Goal: Task Accomplishment & Management: Use online tool/utility

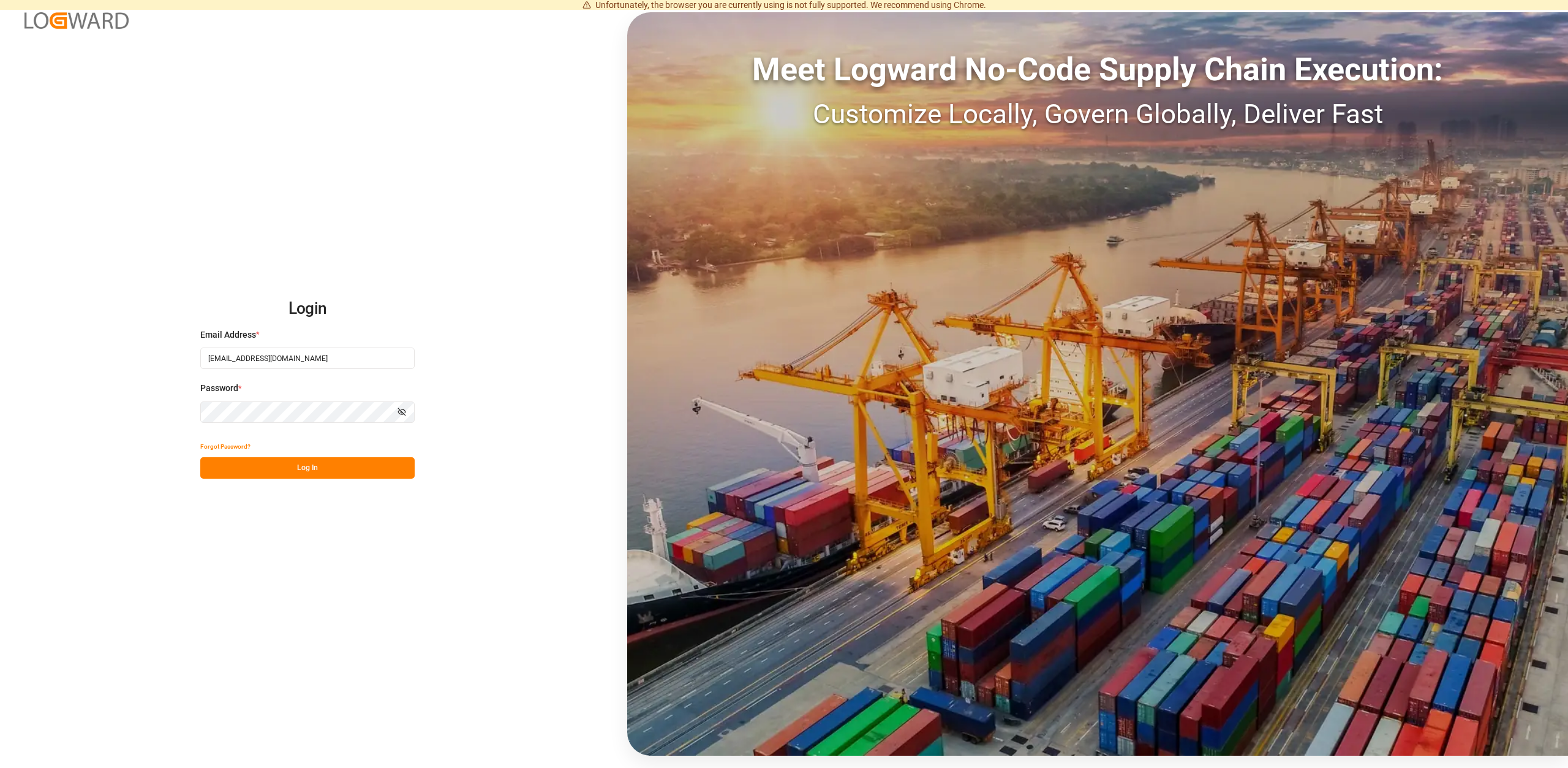
click at [261, 459] on button "Log In" at bounding box center [307, 468] width 214 height 22
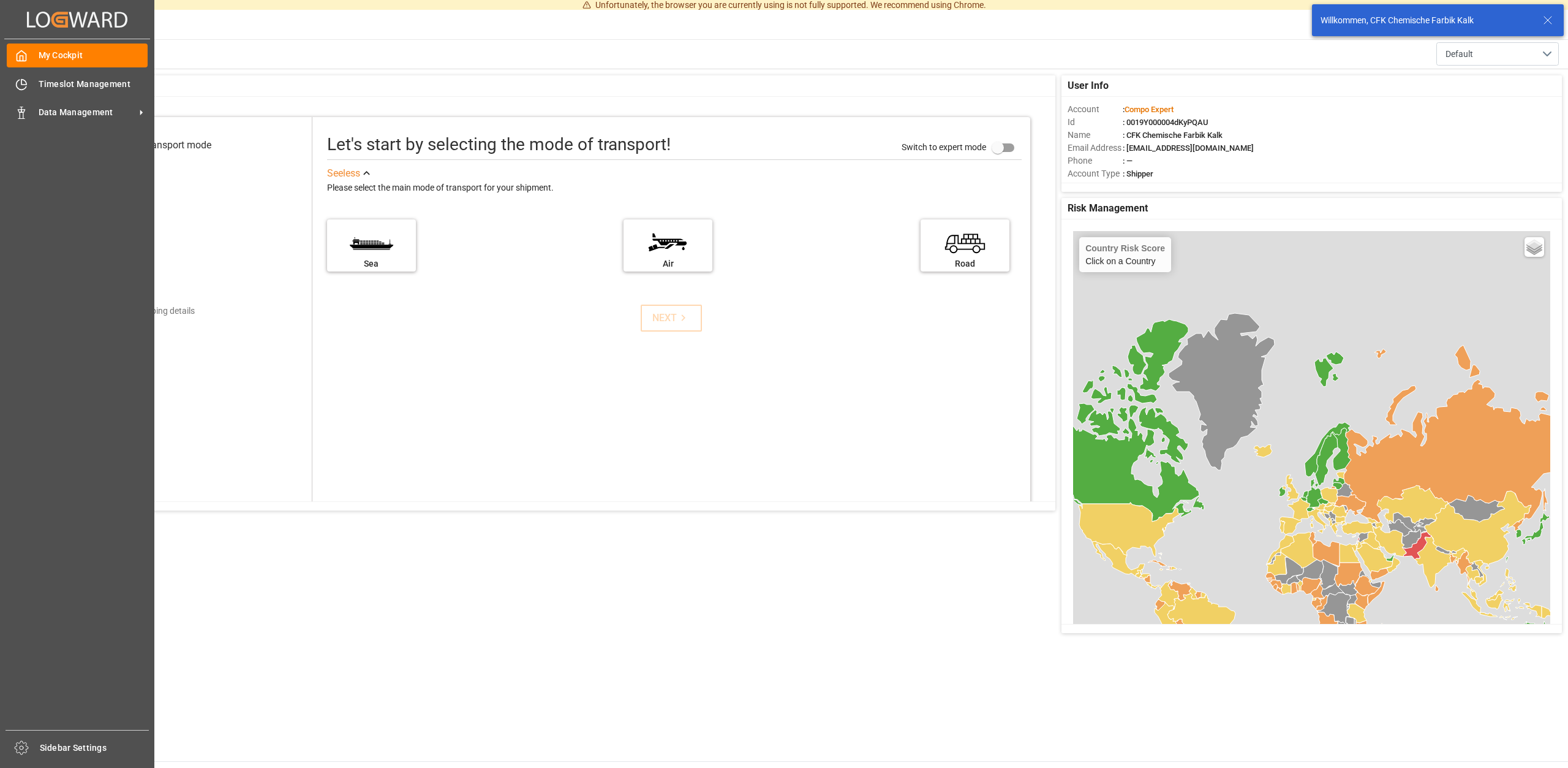
click at [37, 100] on div "My Cockpit My Cockpit Timeslot Management Timeslot Management Data Management D…" at bounding box center [77, 384] width 146 height 690
click at [47, 116] on span "Data Management" at bounding box center [87, 112] width 97 height 13
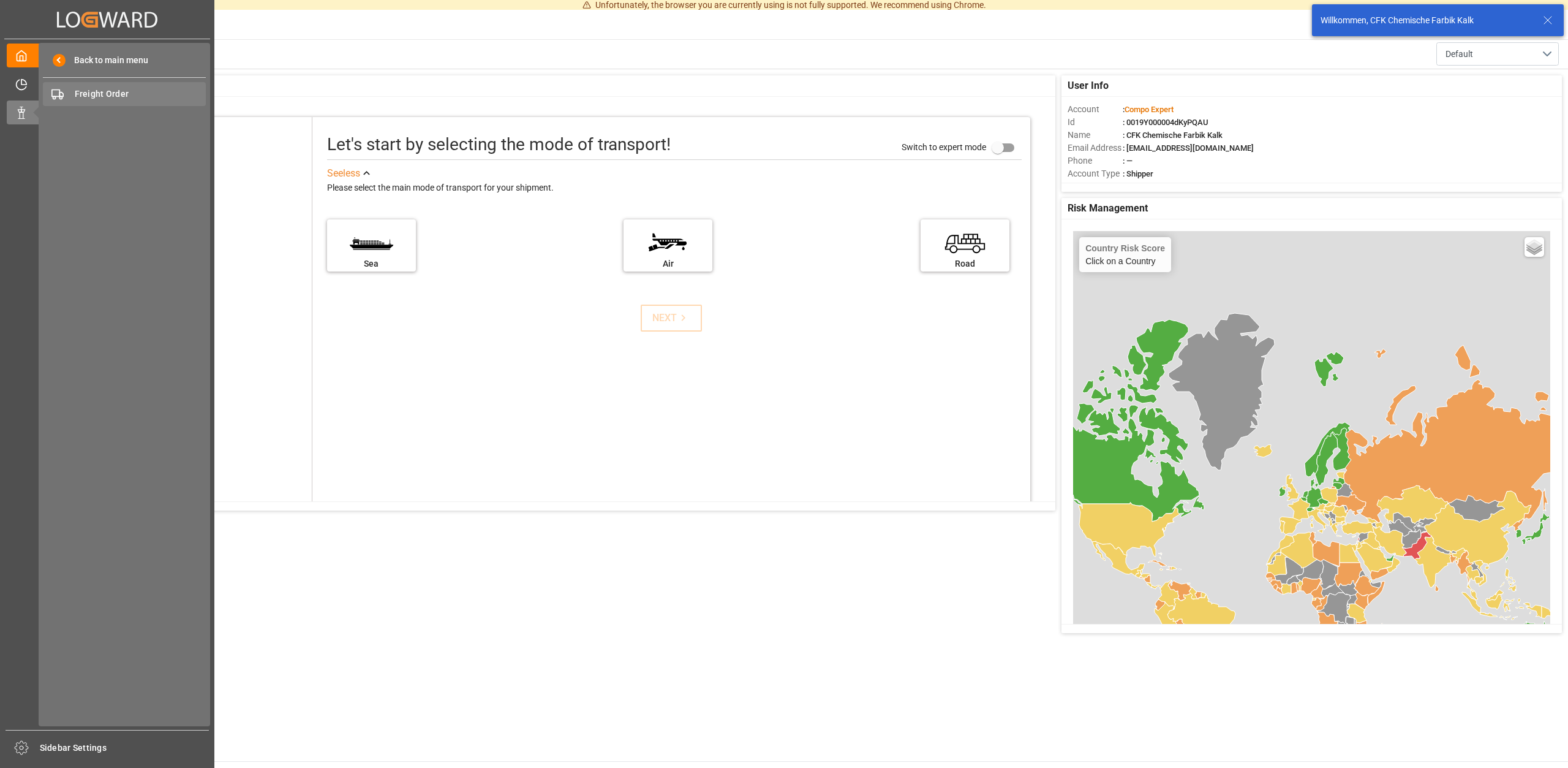
click at [99, 85] on div "Freight Order Freight Order" at bounding box center [124, 94] width 163 height 24
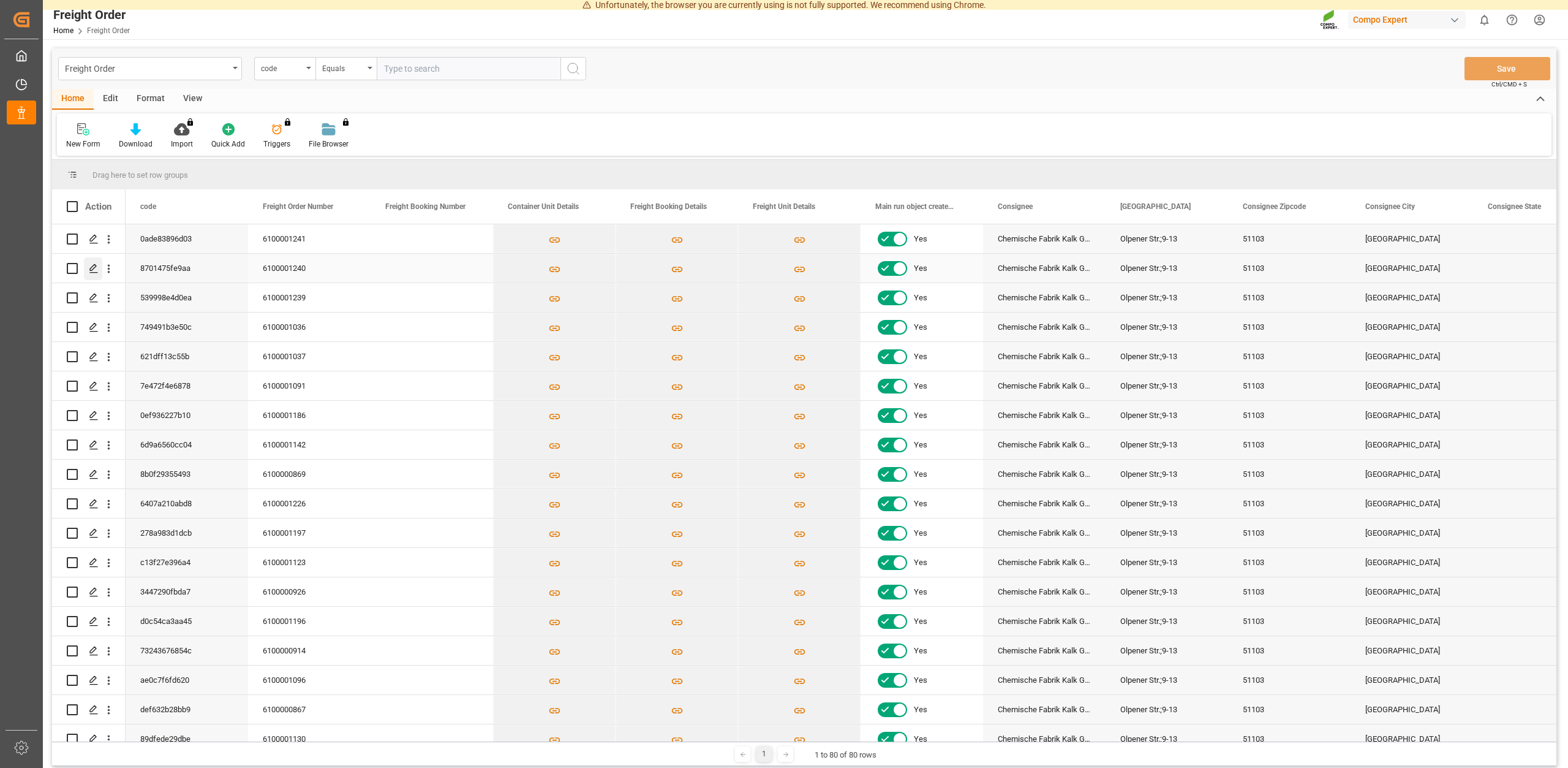
click at [93, 267] on icon "Press SPACE to select this row." at bounding box center [93, 268] width 10 height 10
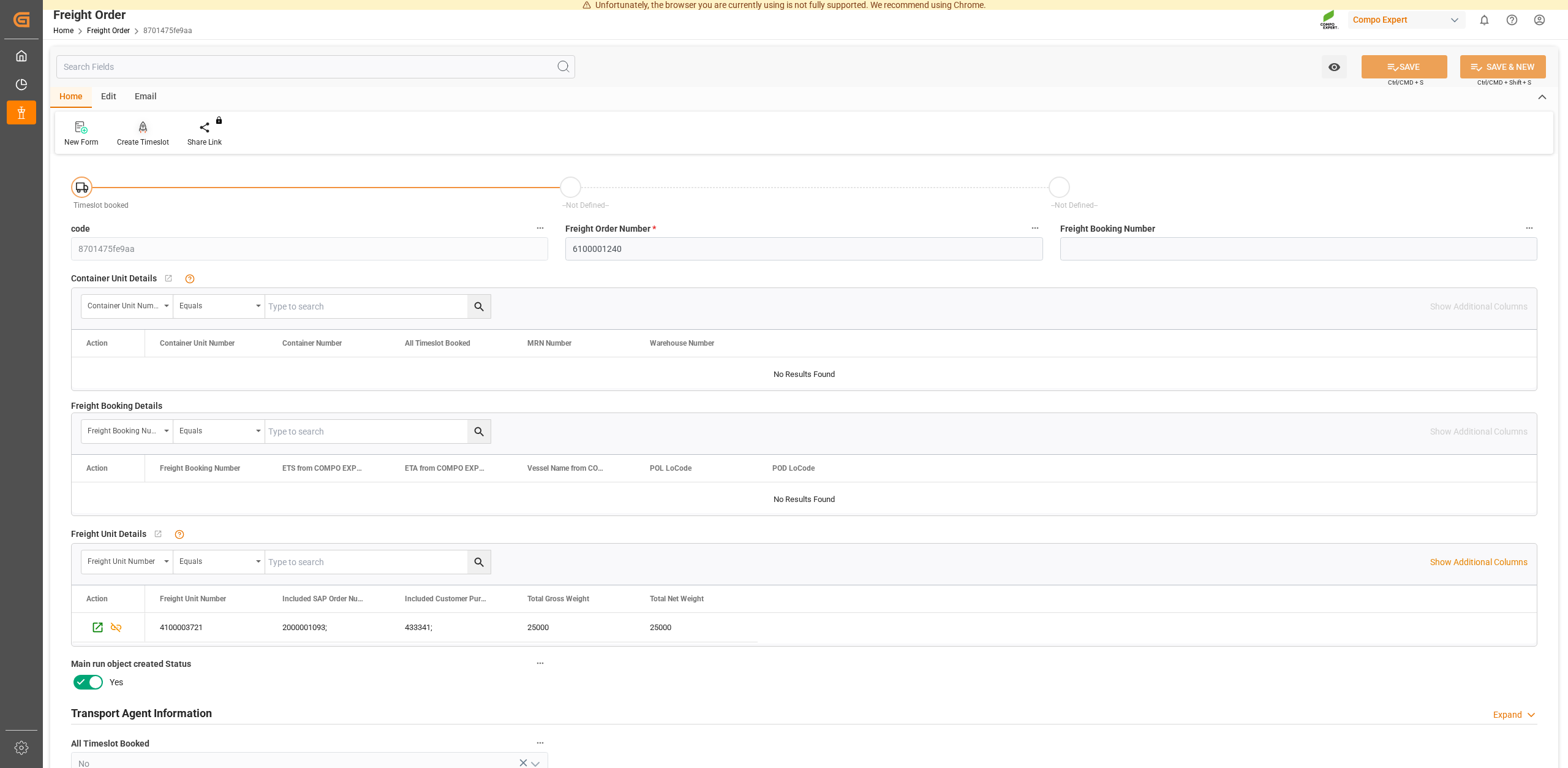
click at [142, 139] on div "Create Timeslot" at bounding box center [142, 142] width 52 height 11
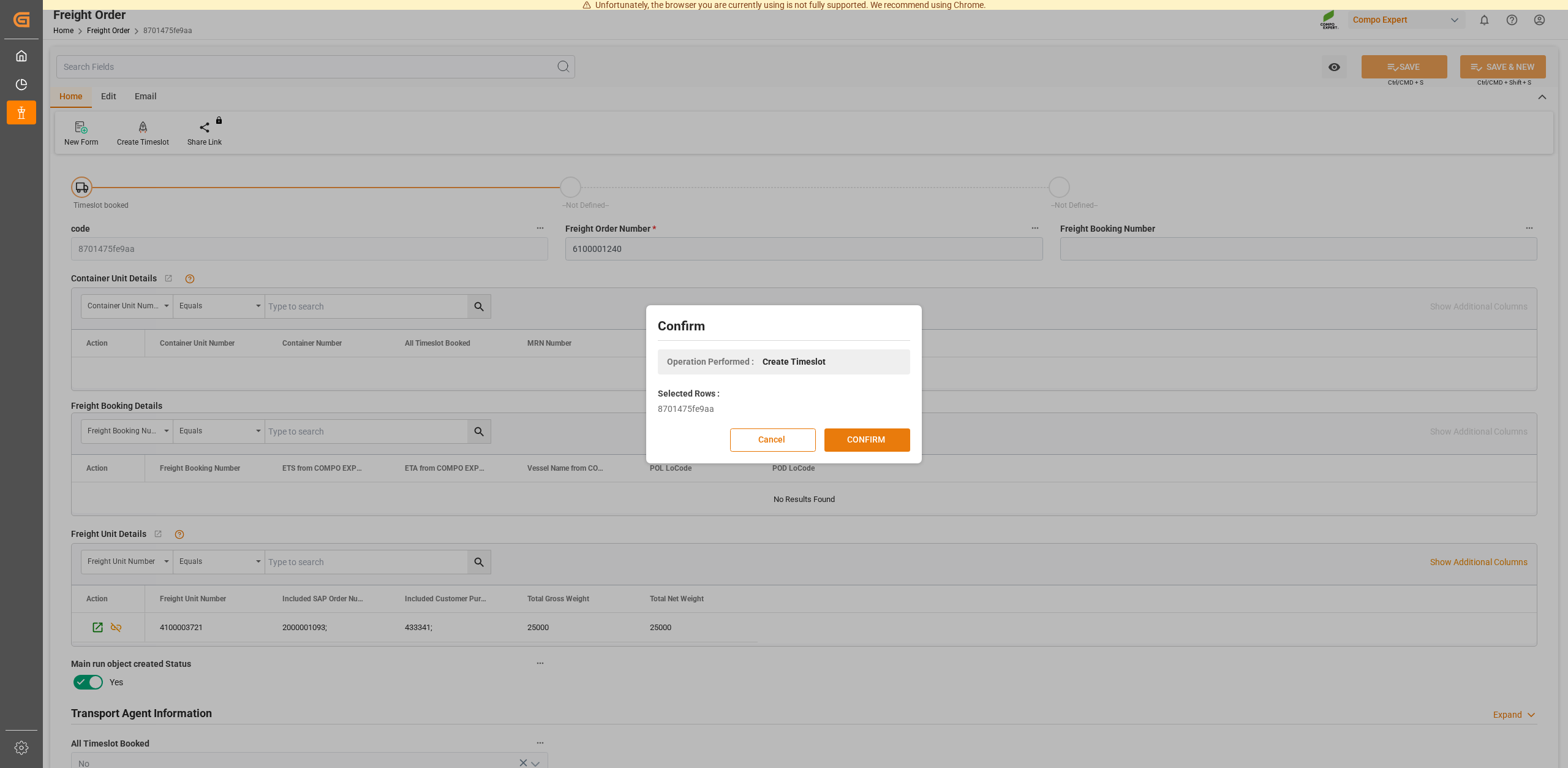
click at [838, 431] on button "CONFIRM" at bounding box center [867, 440] width 86 height 23
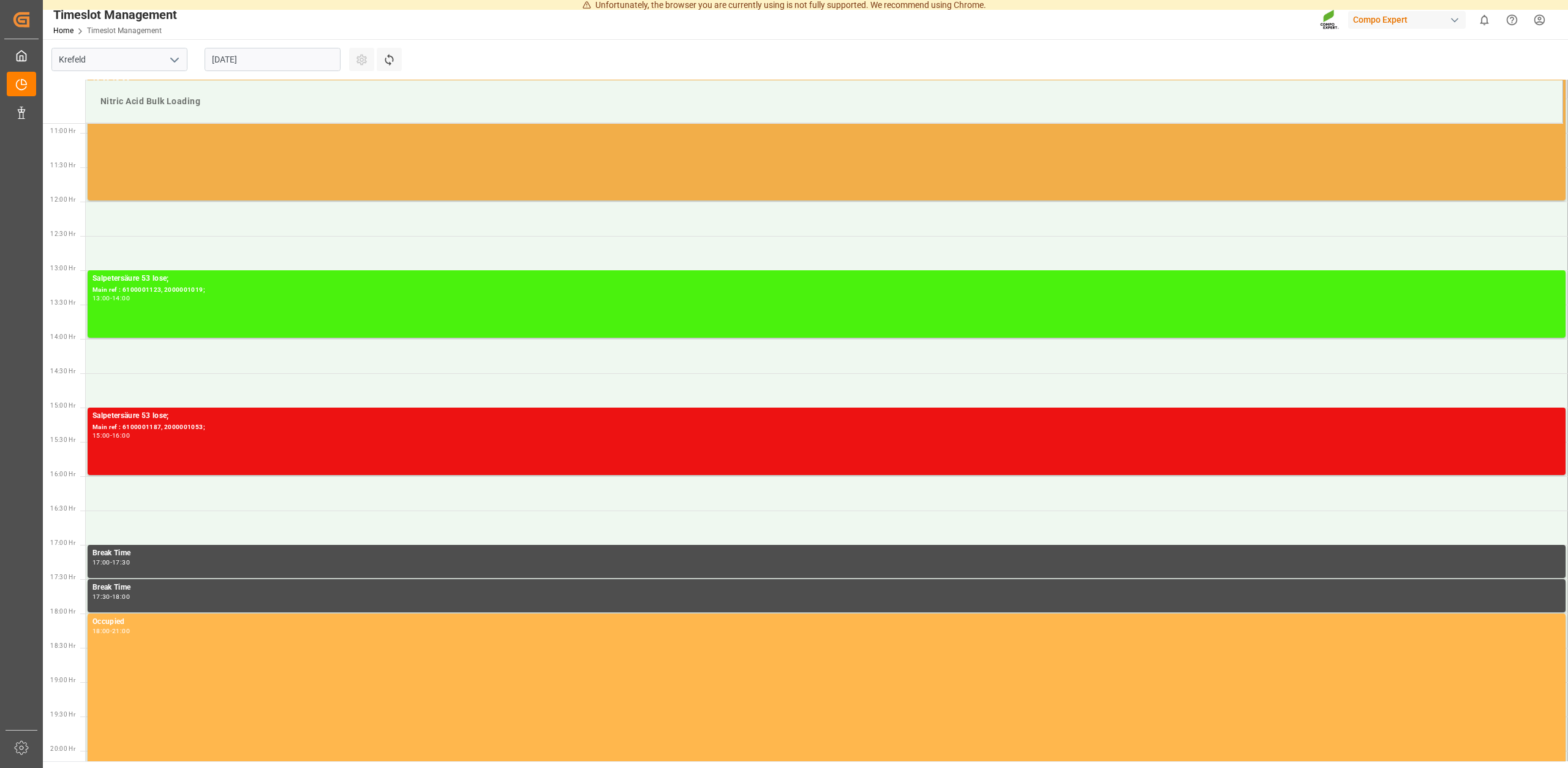
scroll to position [747, 0]
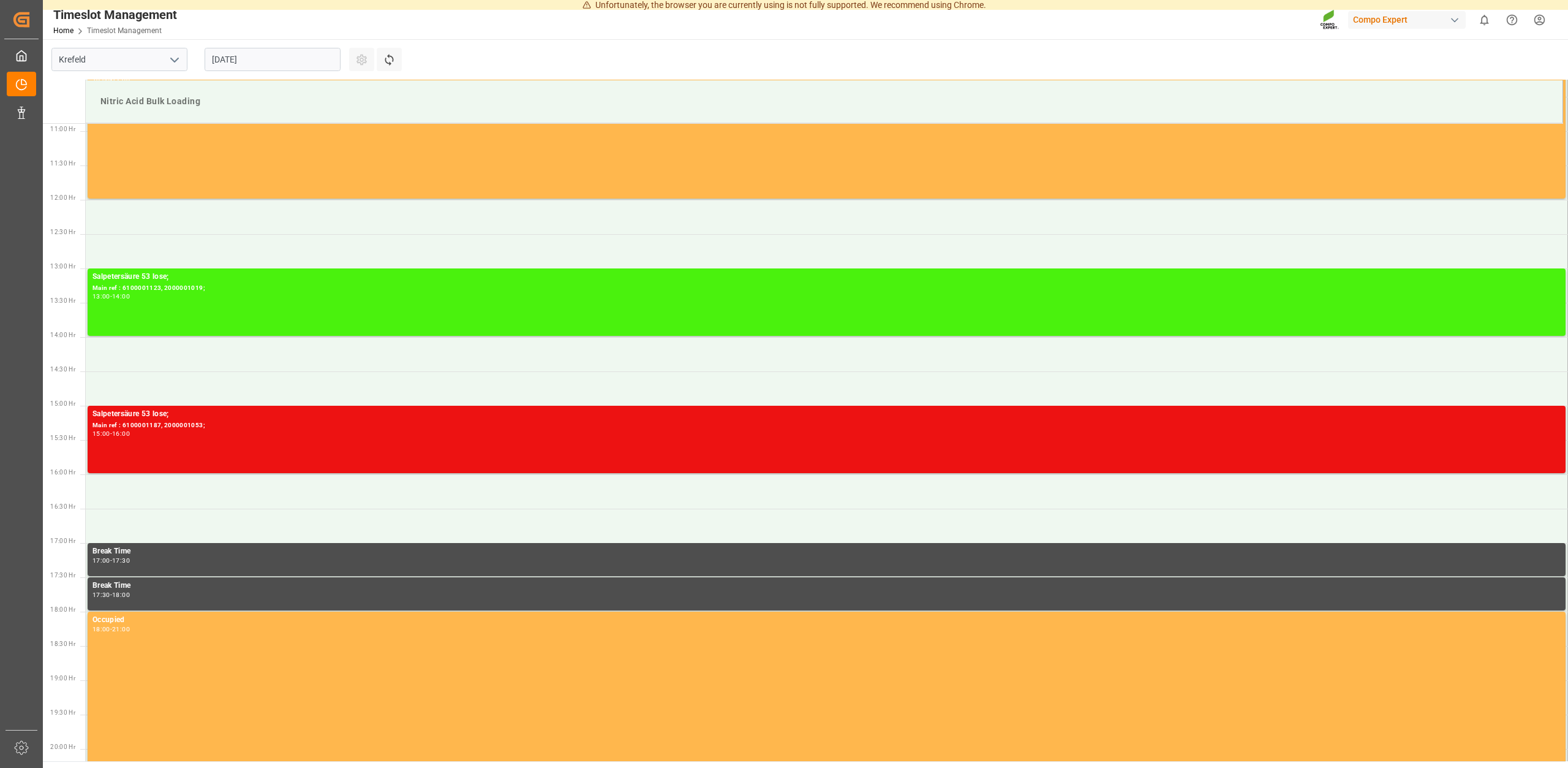
click at [270, 61] on input "[DATE]" at bounding box center [272, 59] width 136 height 23
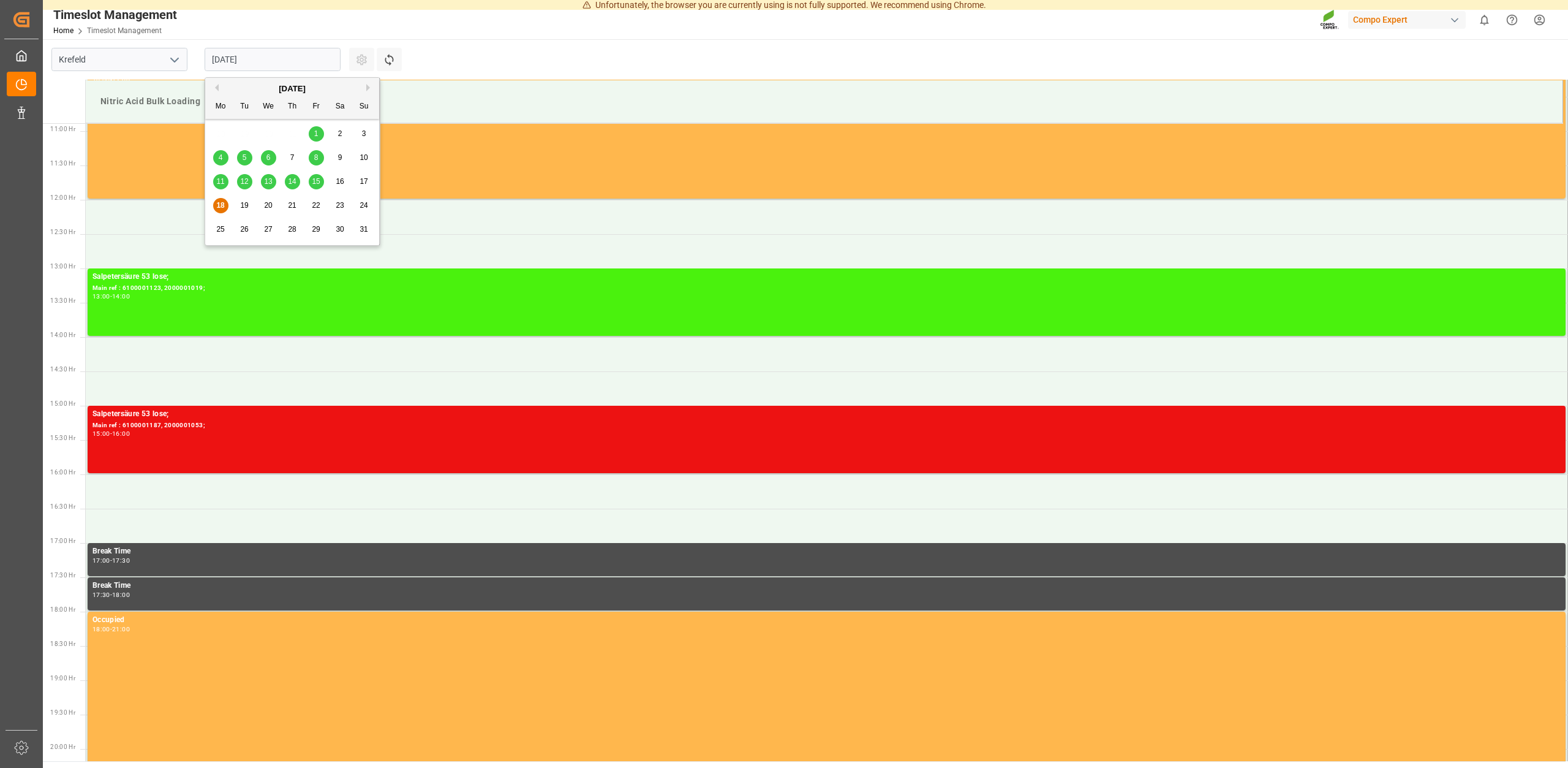
click at [246, 208] on span "19" at bounding box center [244, 205] width 8 height 9
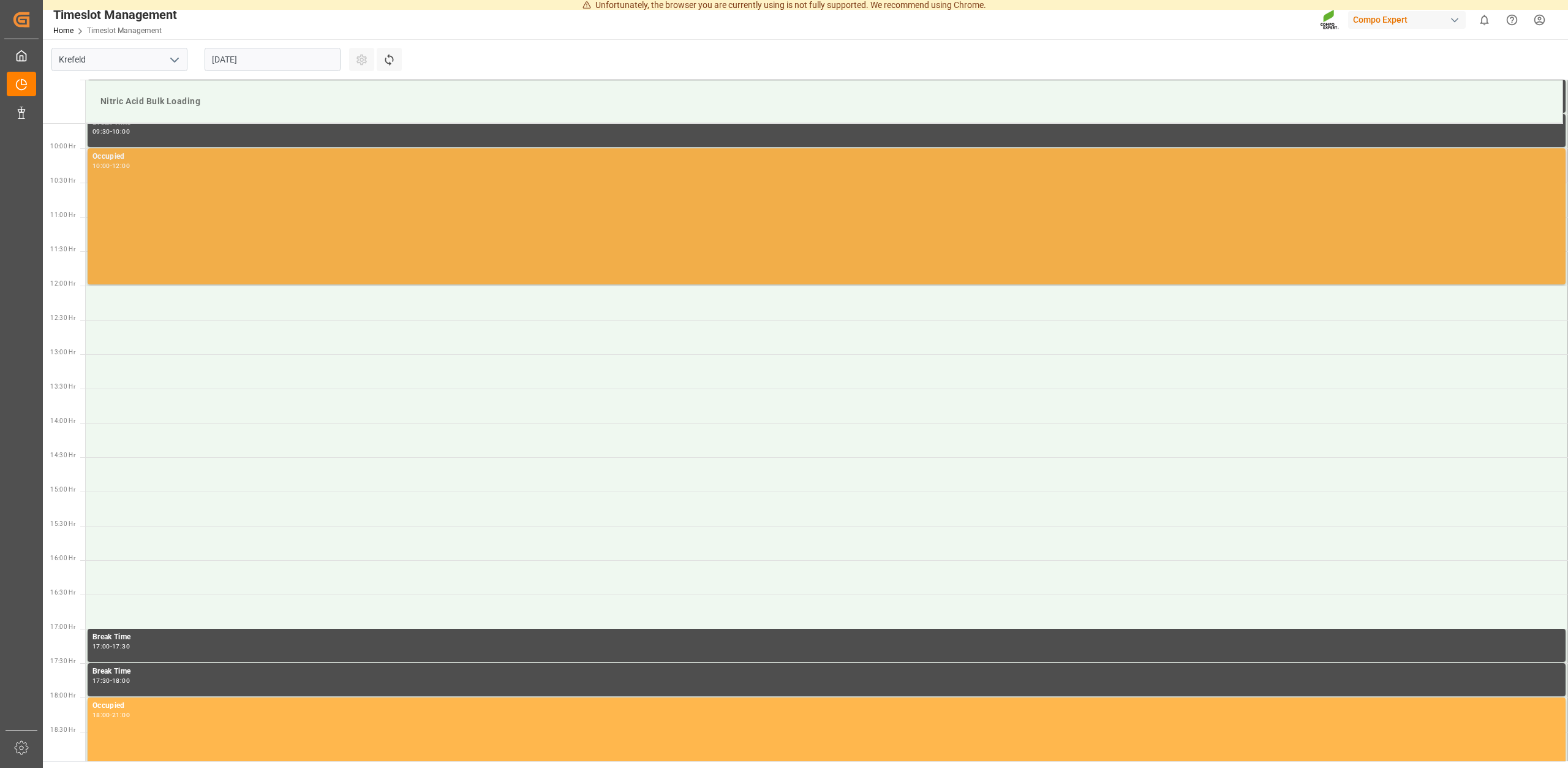
scroll to position [622, 0]
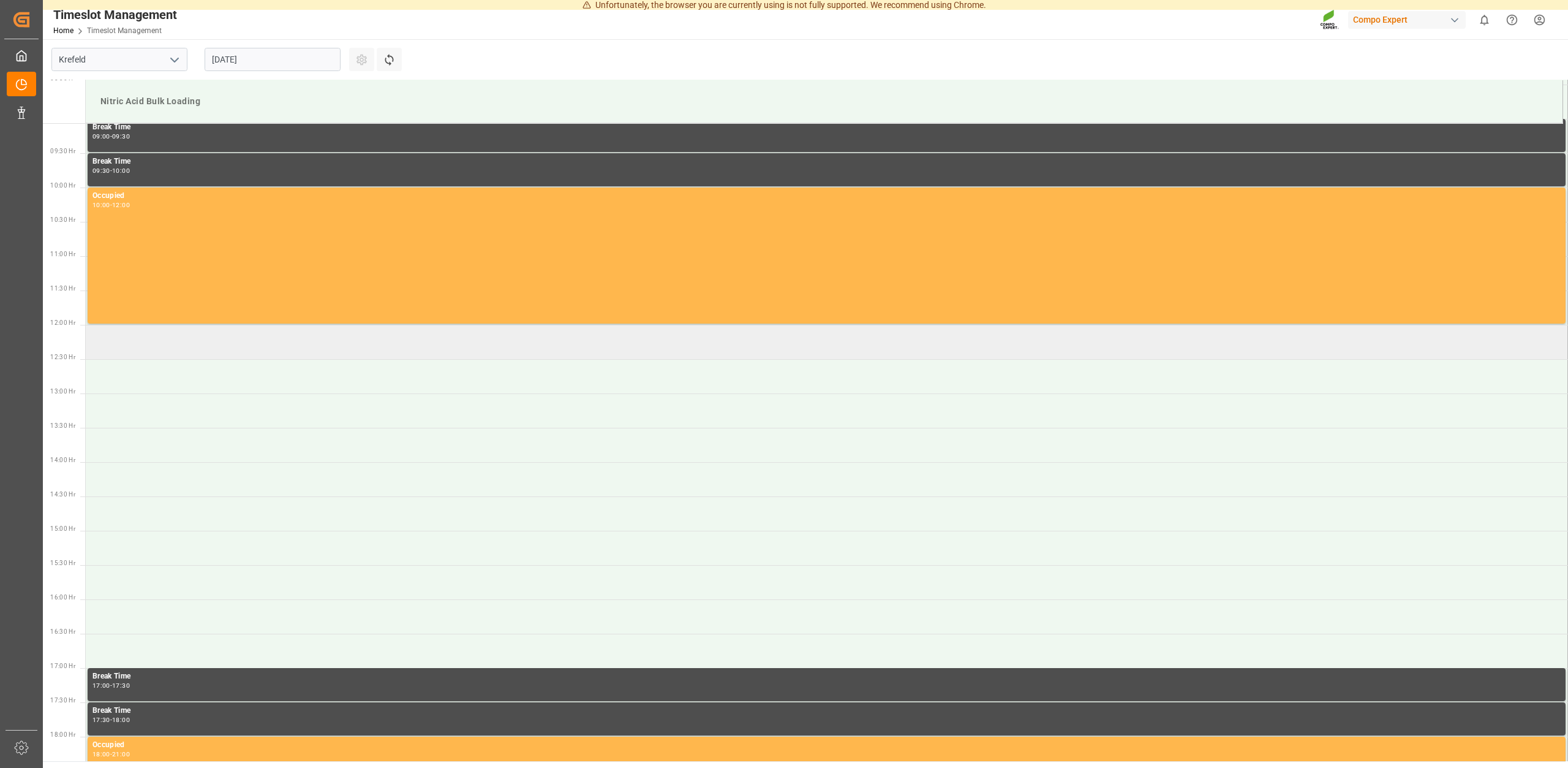
click at [152, 346] on td at bounding box center [827, 342] width 1482 height 34
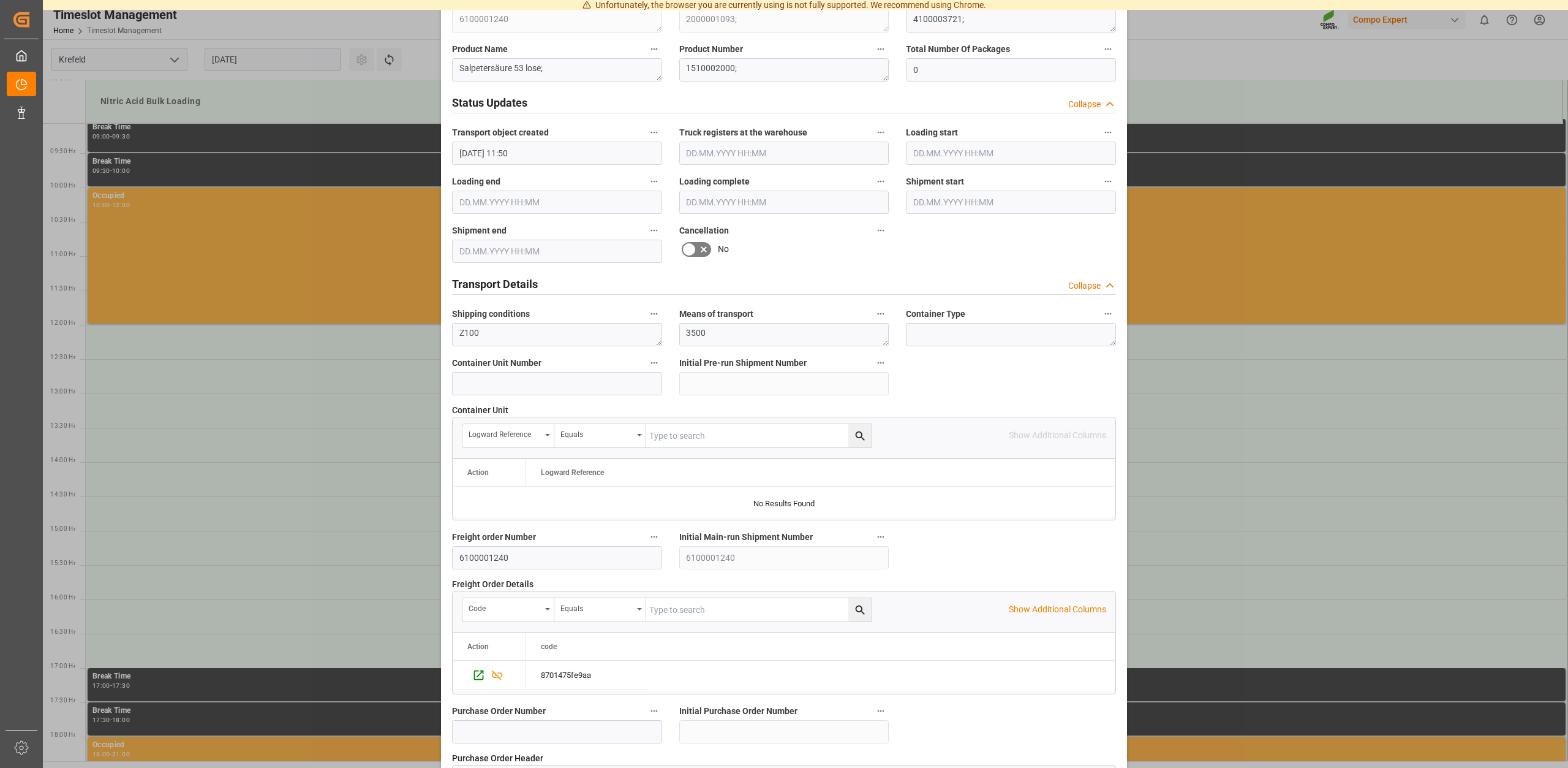
scroll to position [933, 0]
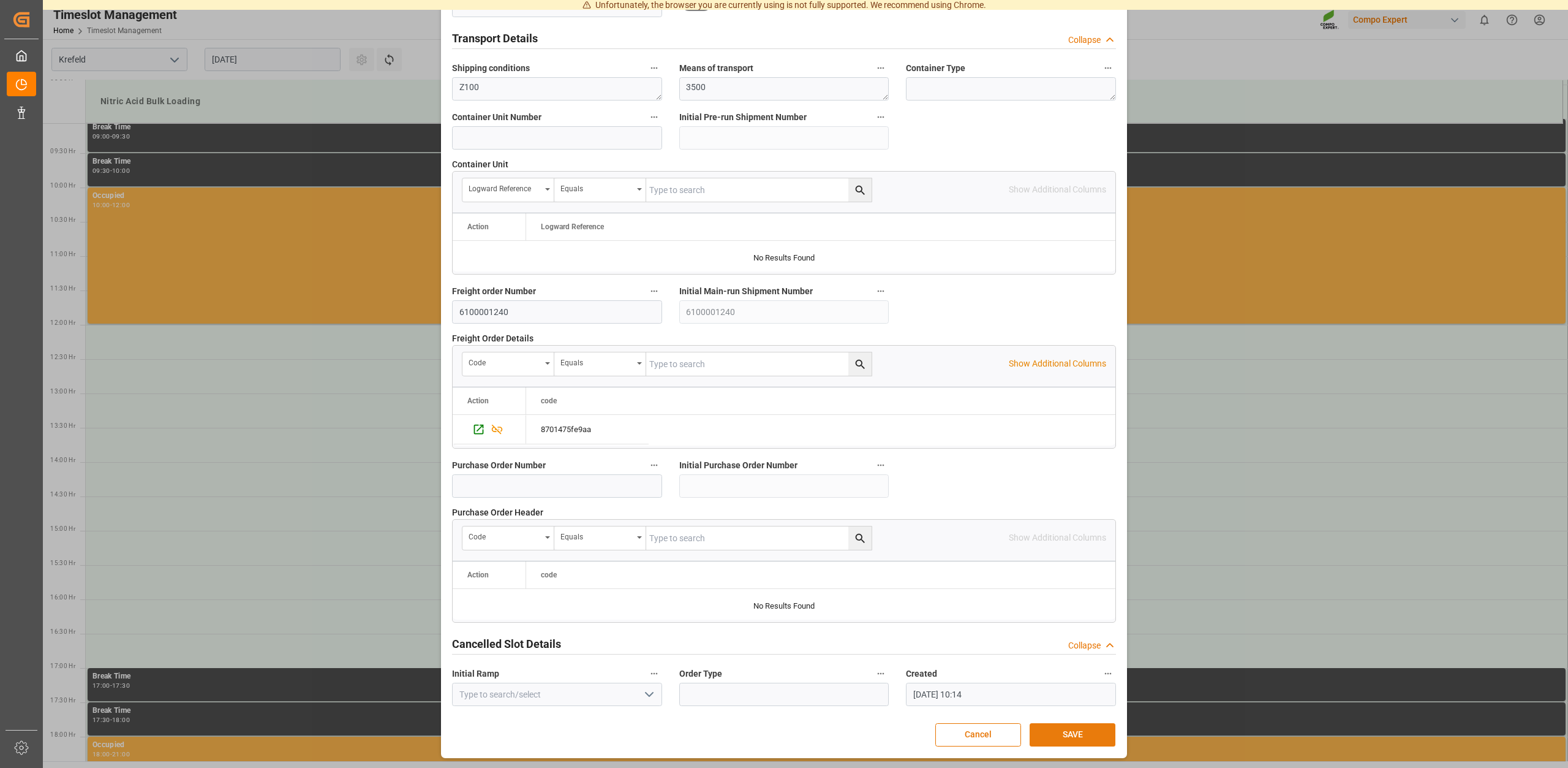
click at [1068, 737] on button "SAVE" at bounding box center [1072, 734] width 86 height 23
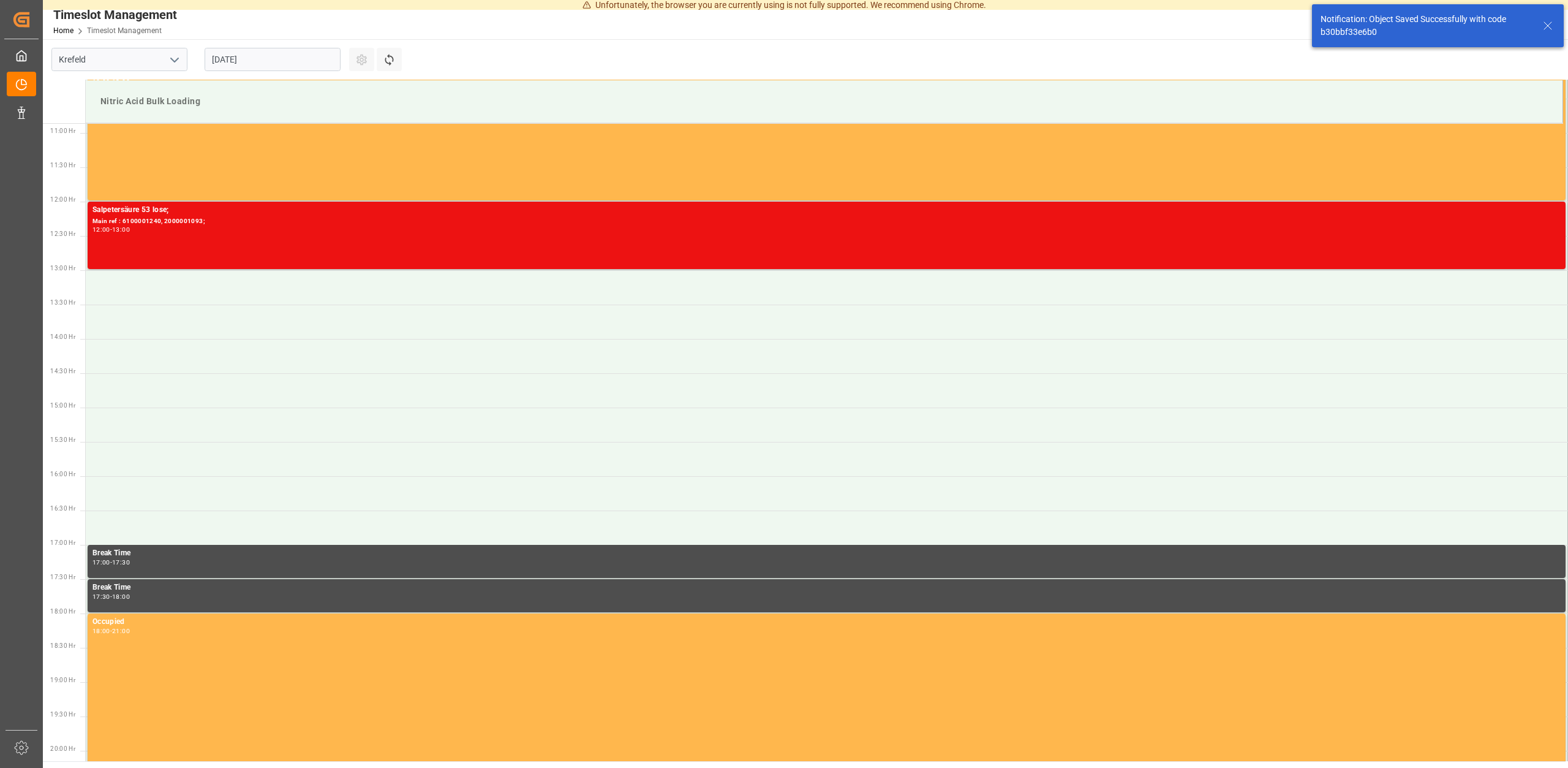
scroll to position [747, 0]
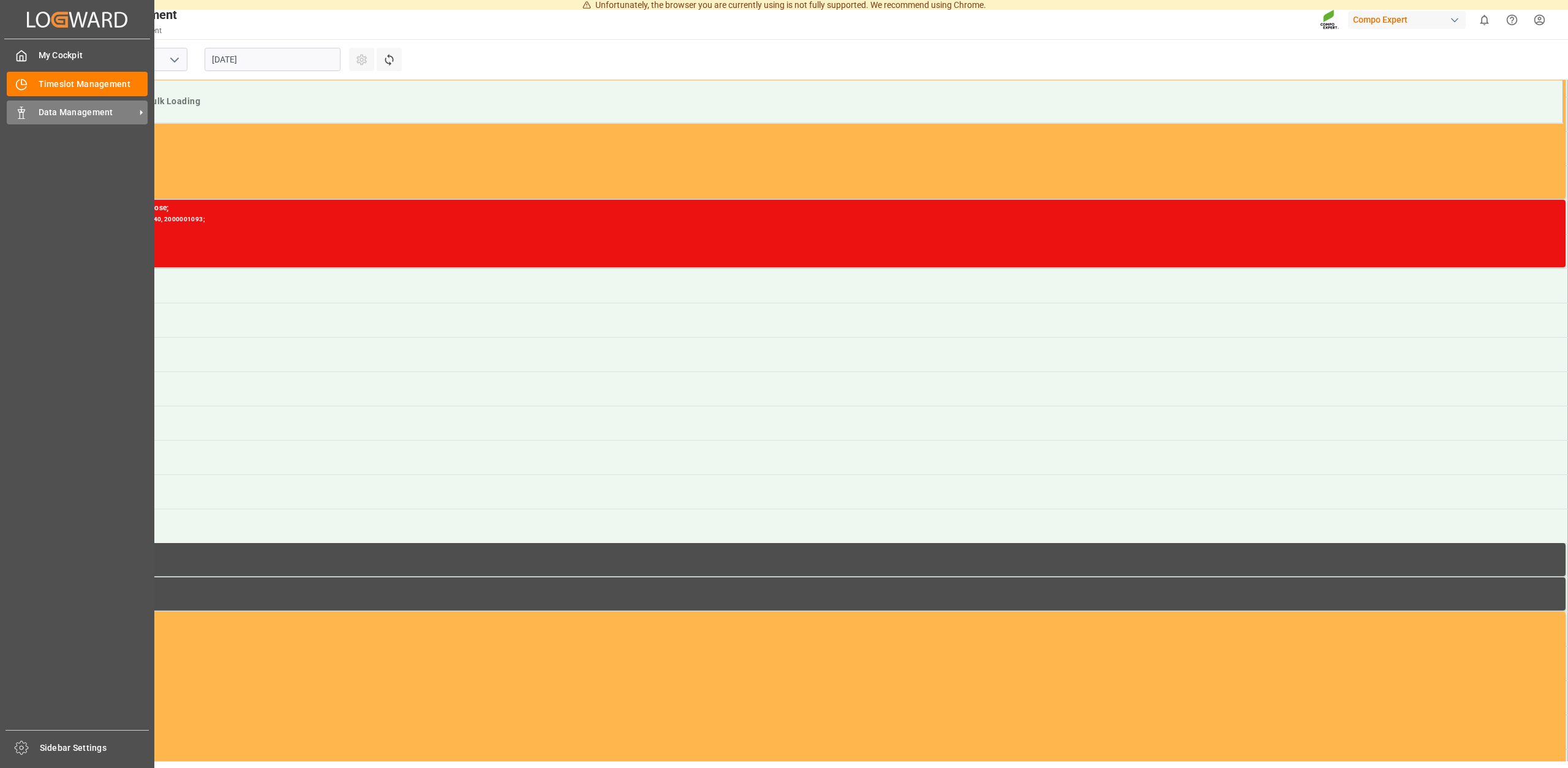
click at [87, 104] on div "Data Management Data Management" at bounding box center [77, 112] width 141 height 24
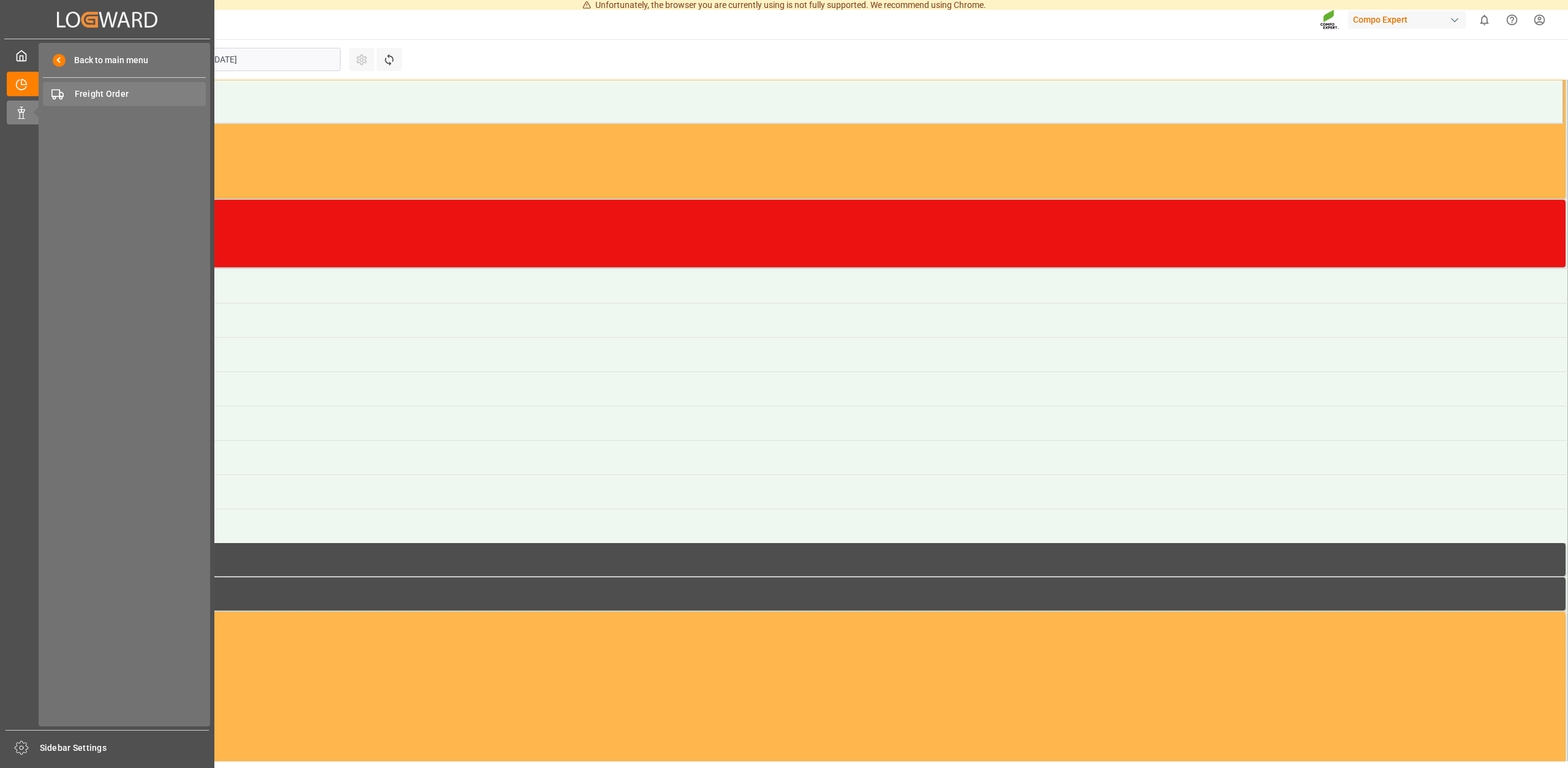
click at [106, 99] on span "Freight Order" at bounding box center [141, 94] width 132 height 13
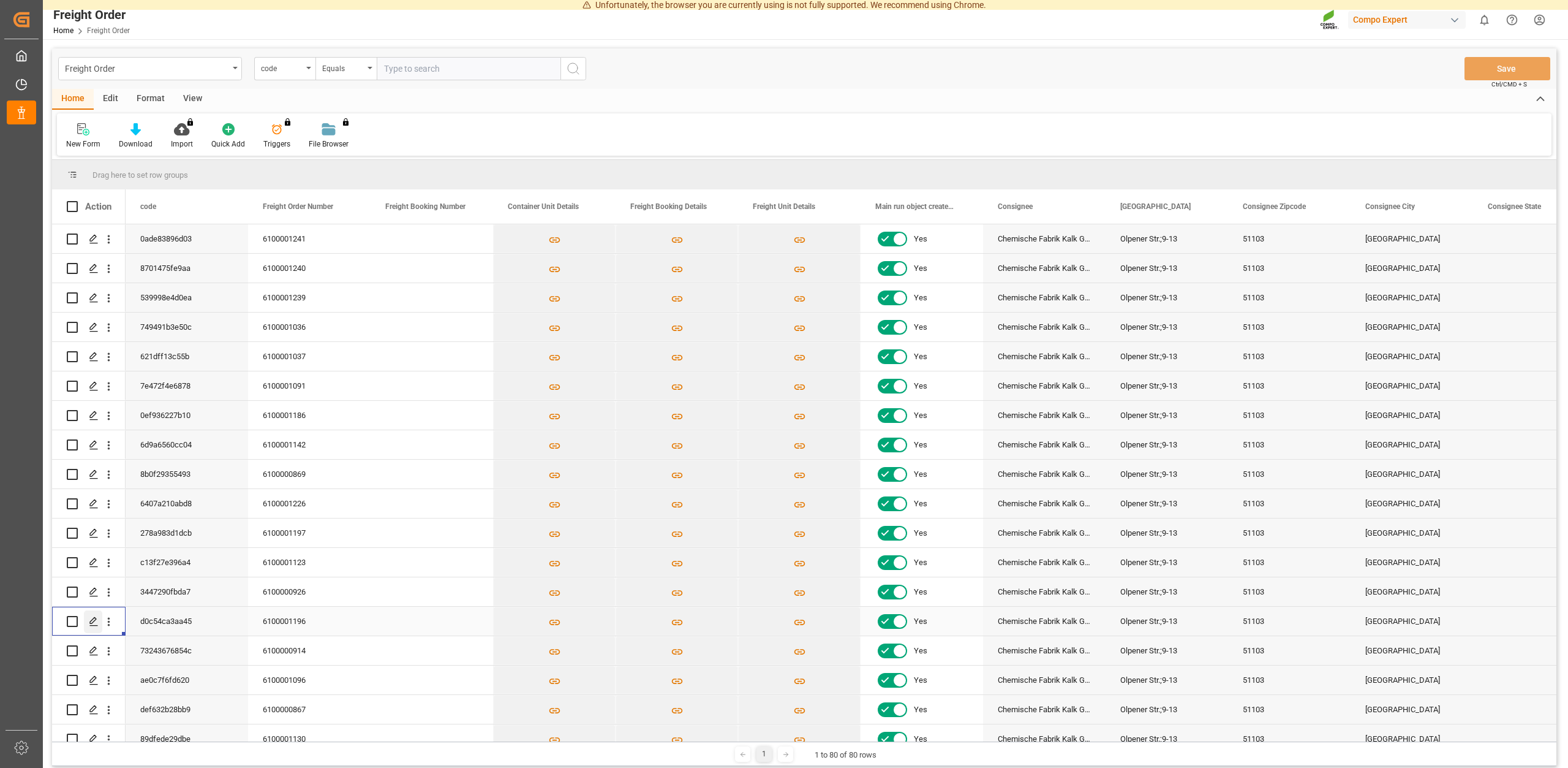
click at [93, 620] on icon "Press SPACE to select this row." at bounding box center [93, 621] width 10 height 10
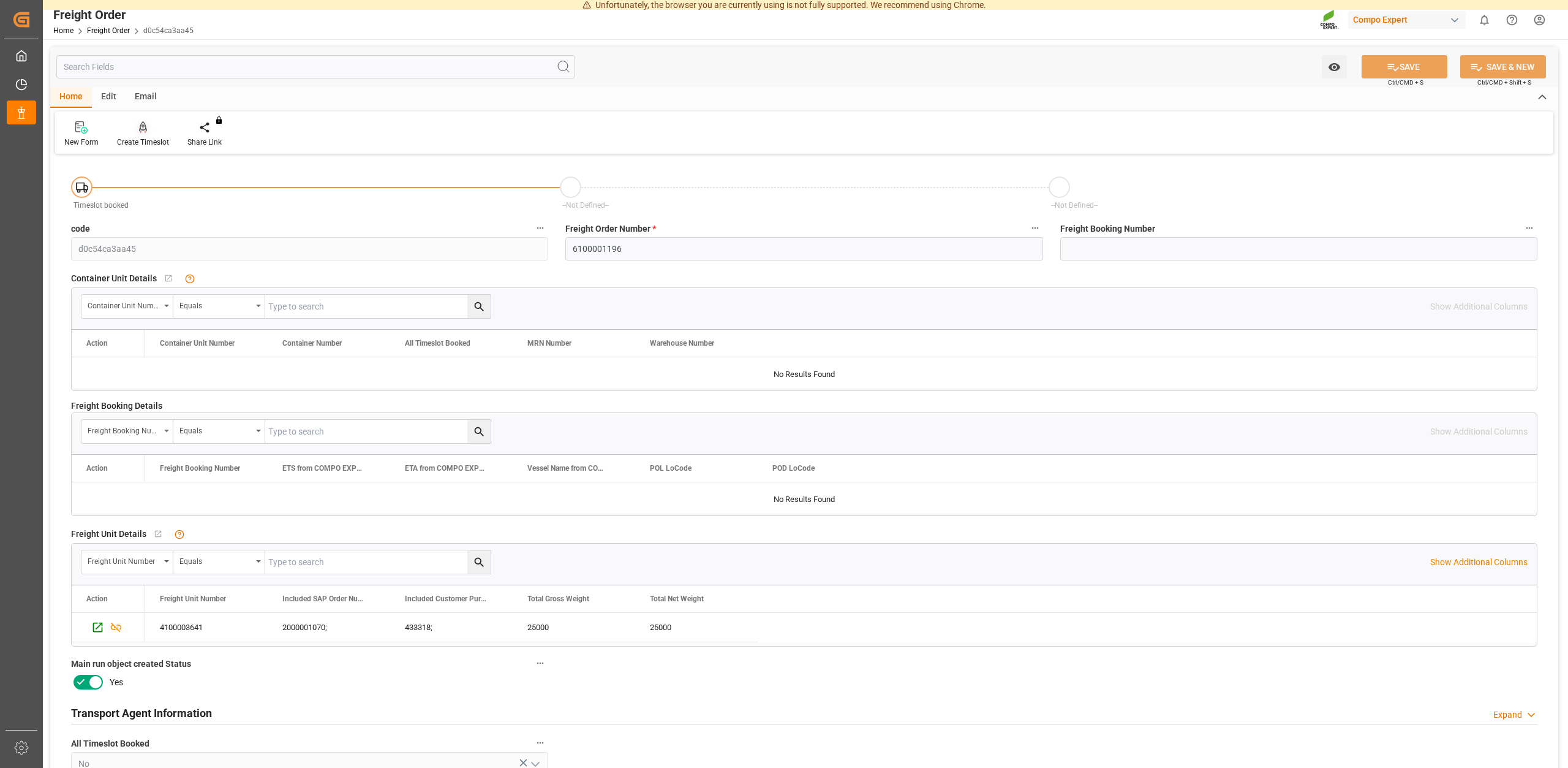
click at [148, 133] on div at bounding box center [142, 127] width 52 height 13
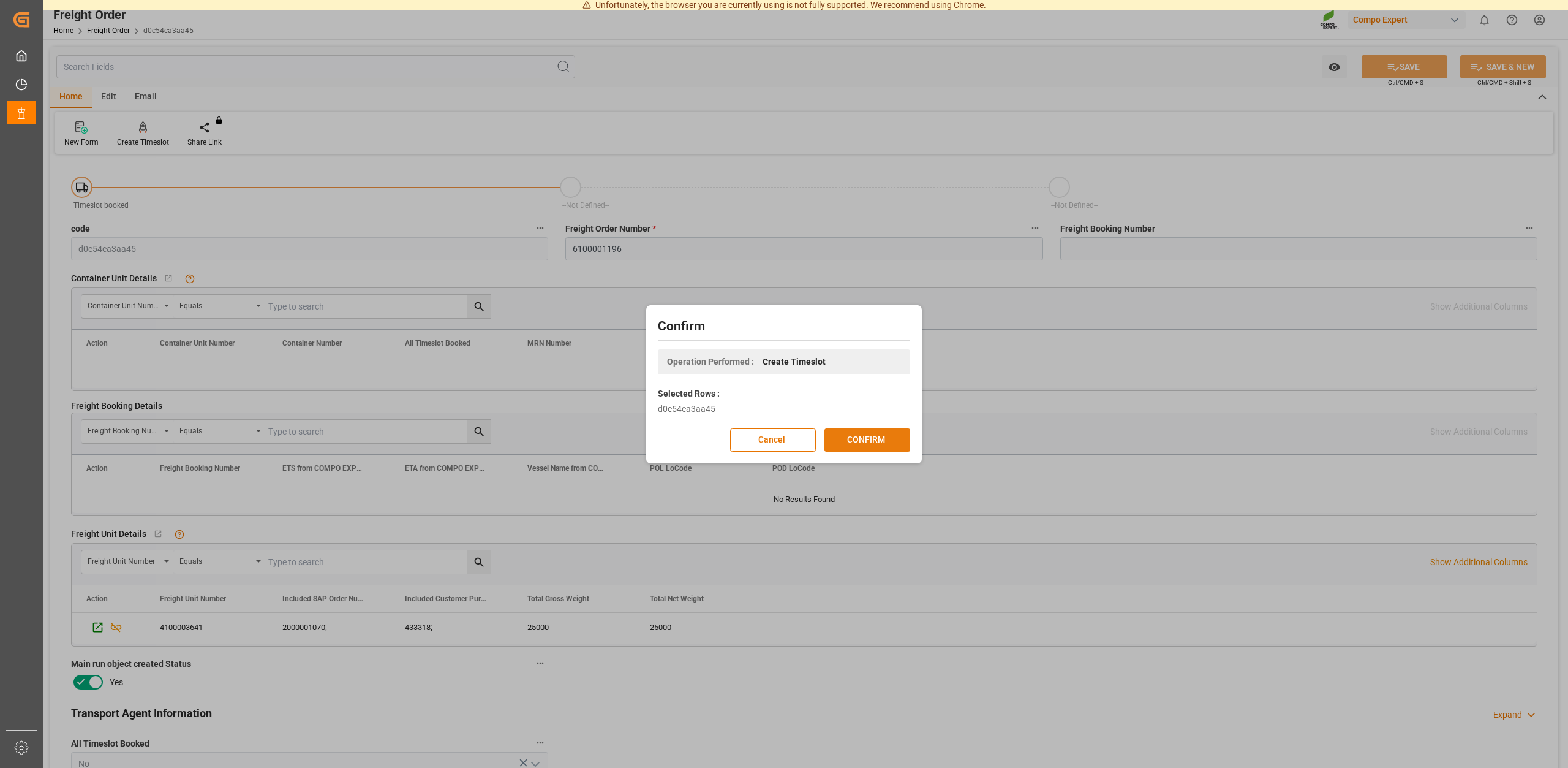
click at [861, 449] on button "CONFIRM" at bounding box center [867, 440] width 86 height 23
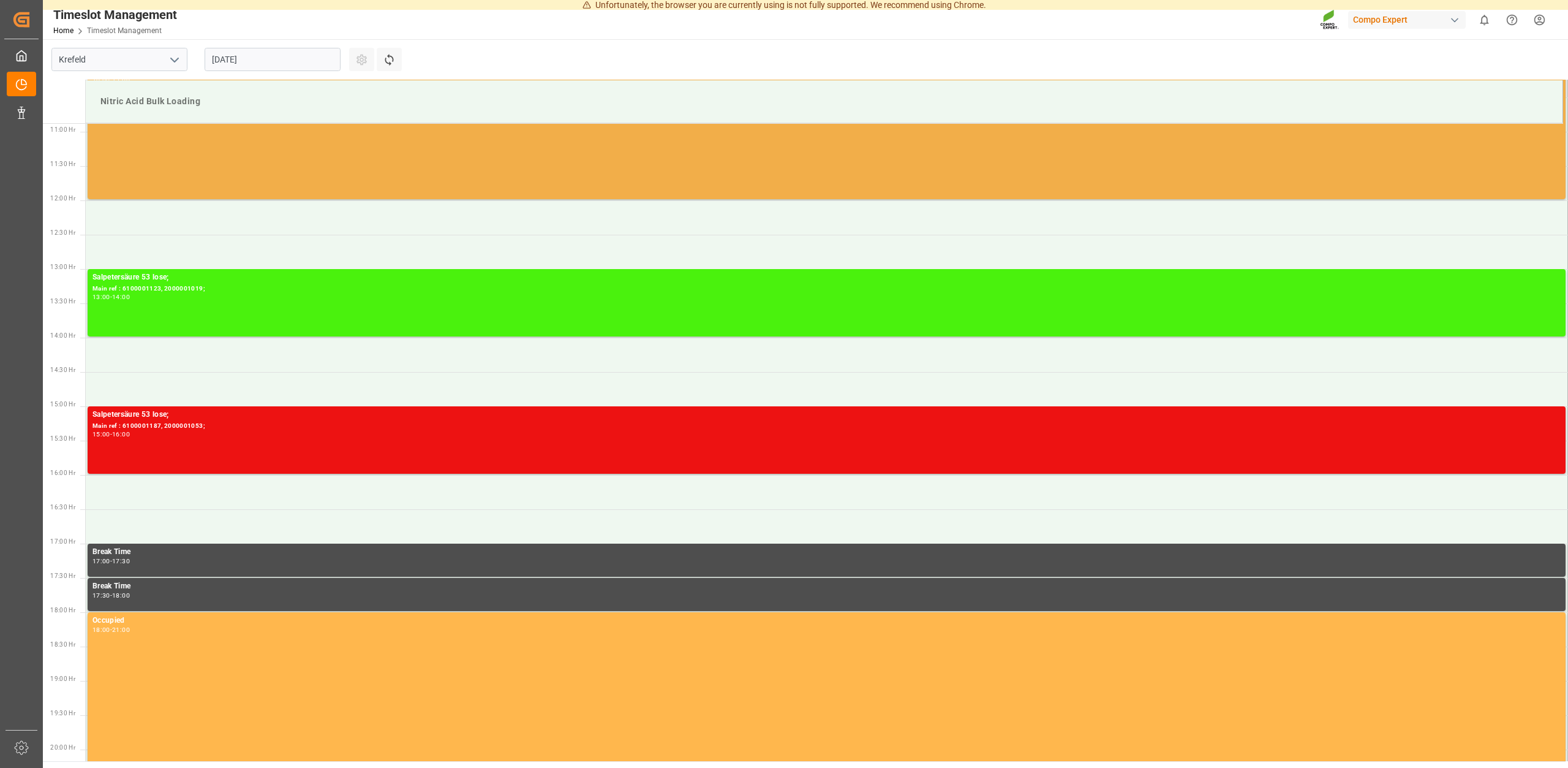
scroll to position [747, 0]
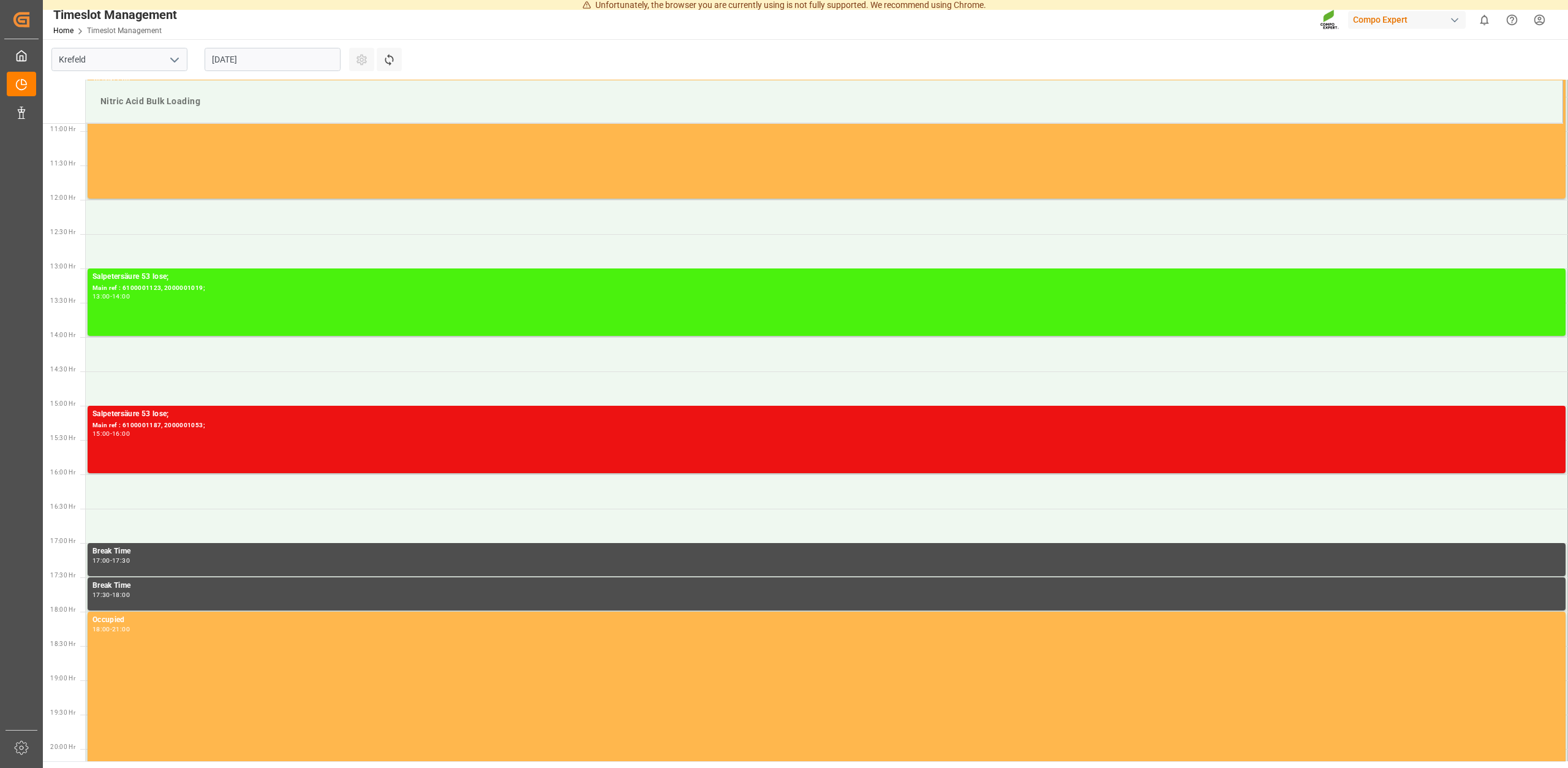
click at [310, 63] on input "[DATE]" at bounding box center [272, 59] width 136 height 23
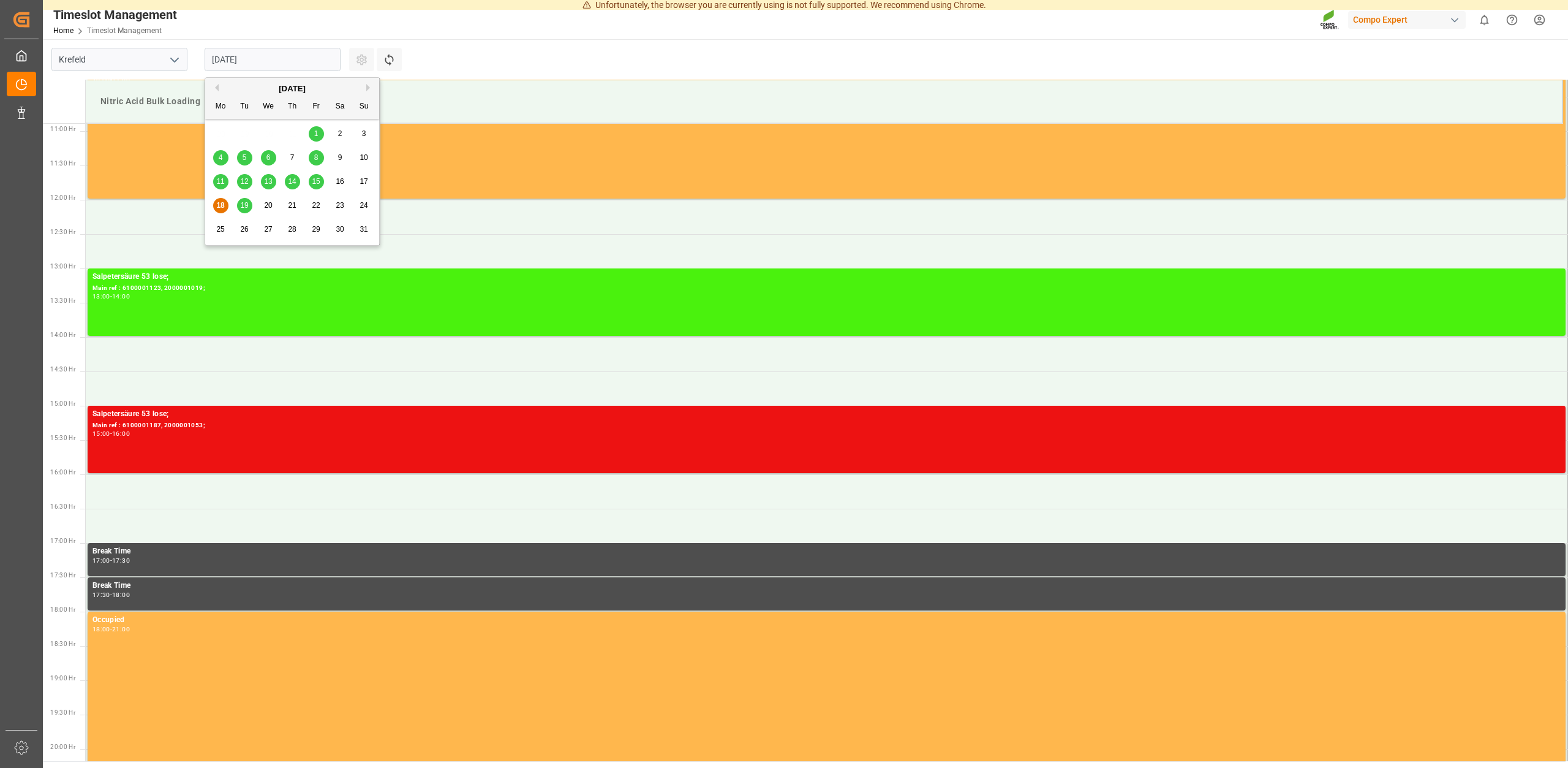
click at [247, 204] on span "19" at bounding box center [244, 205] width 8 height 9
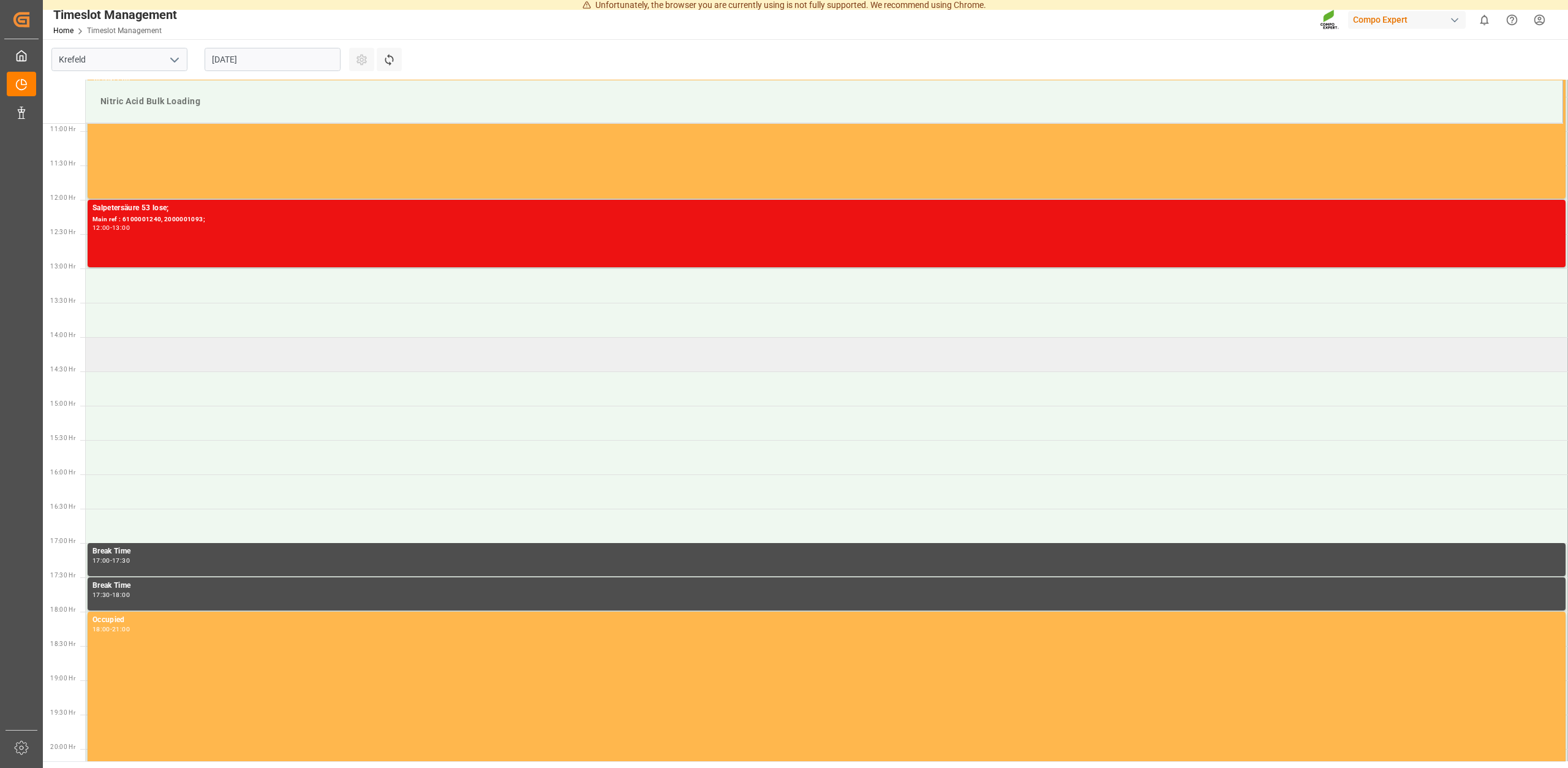
click at [132, 355] on td at bounding box center [827, 354] width 1482 height 34
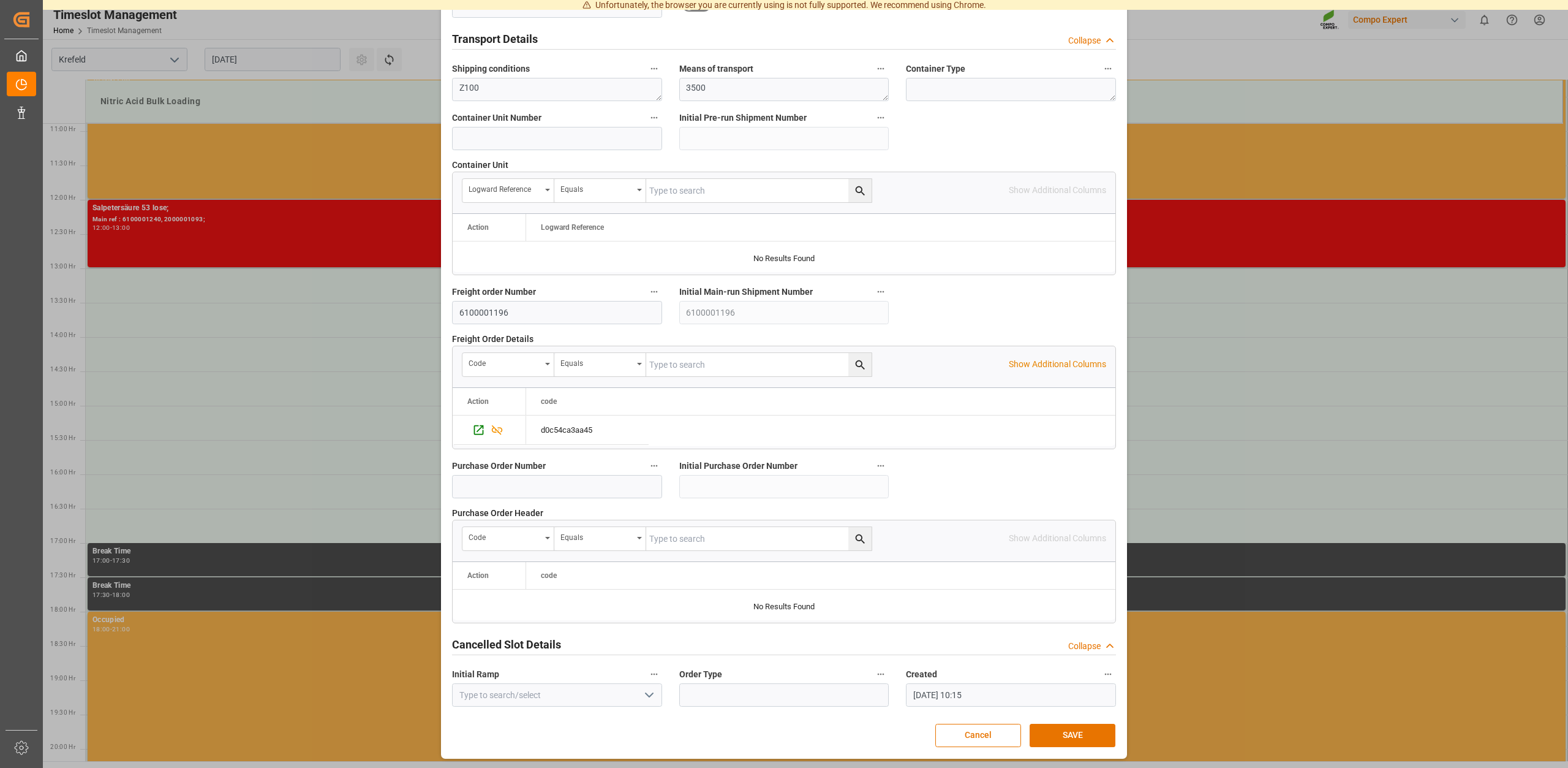
scroll to position [933, 0]
click at [1065, 731] on button "SAVE" at bounding box center [1072, 734] width 86 height 23
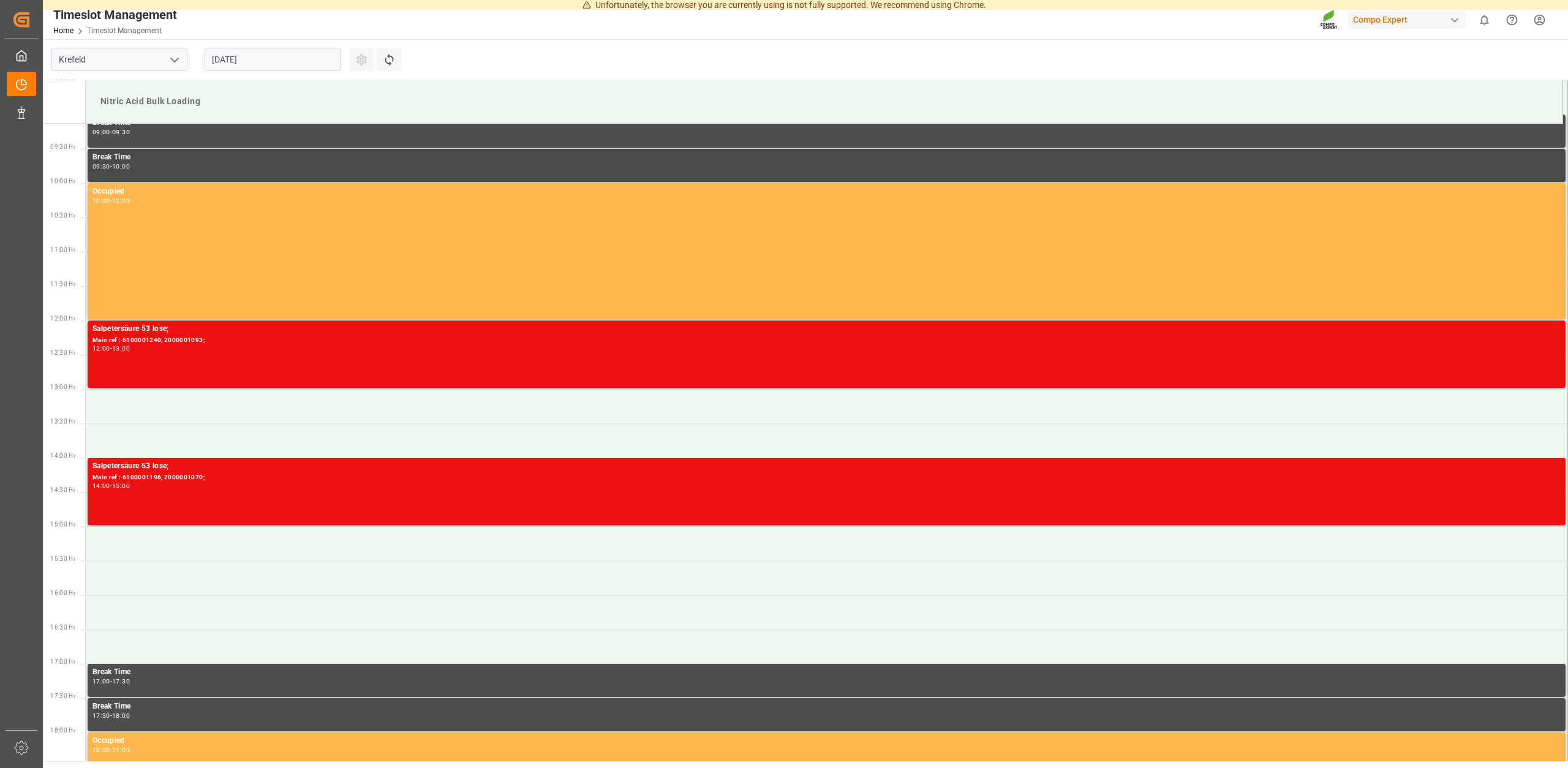
scroll to position [509, 0]
